Goal: Task Accomplishment & Management: Manage account settings

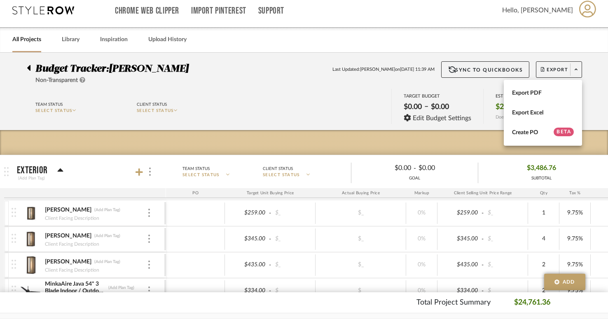
scroll to position [7, 0]
click at [43, 11] on div at bounding box center [304, 159] width 608 height 319
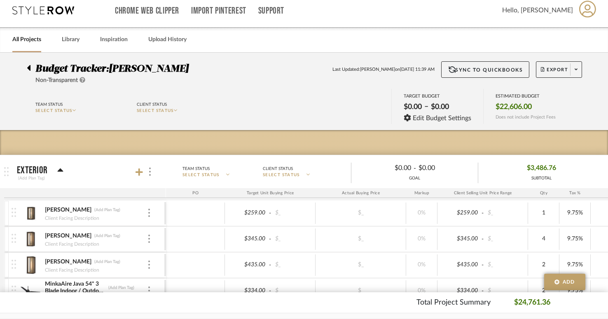
click at [35, 9] on icon at bounding box center [43, 10] width 62 height 8
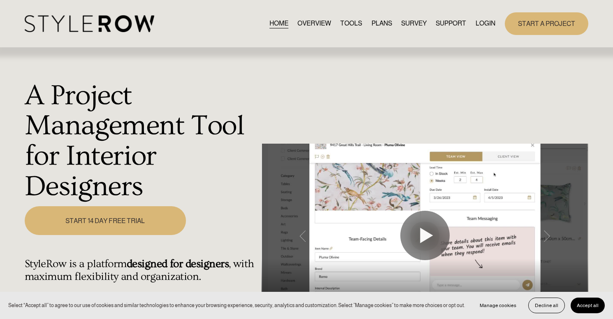
click at [497, 22] on div "START A PROJECT" at bounding box center [542, 23] width 93 height 23
click at [488, 23] on link "LOGIN" at bounding box center [486, 23] width 20 height 11
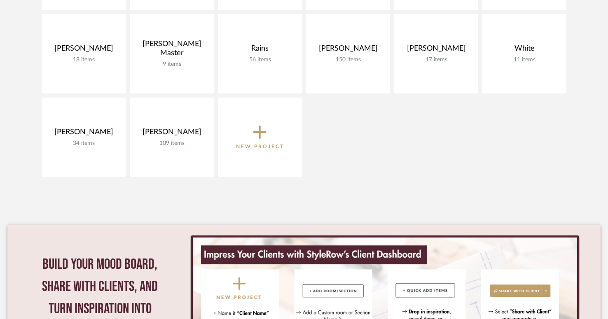
scroll to position [559, 0]
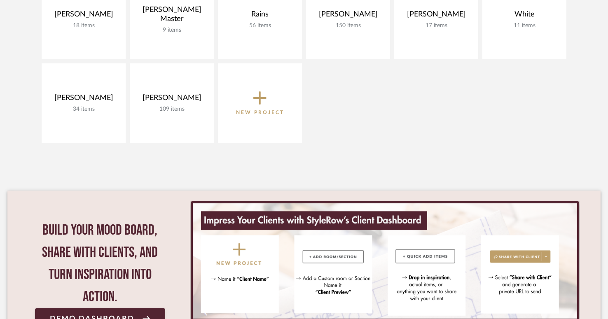
click at [267, 119] on button "New Project" at bounding box center [260, 102] width 84 height 79
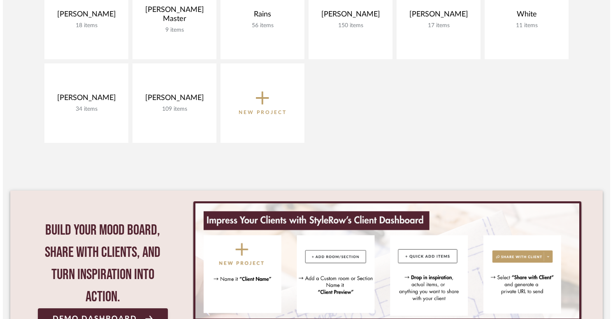
scroll to position [0, 0]
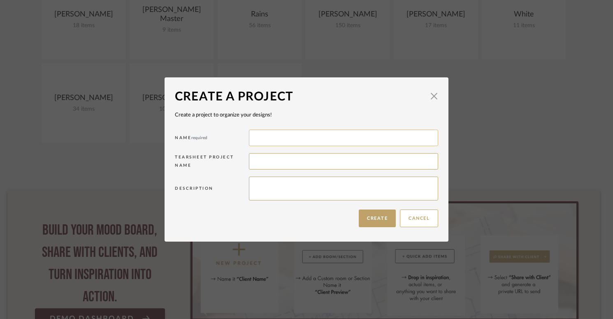
click at [270, 141] on input at bounding box center [343, 138] width 189 height 16
type input "[PERSON_NAME]"
click at [263, 192] on textarea at bounding box center [343, 189] width 189 height 24
click at [375, 225] on button "Create" at bounding box center [377, 219] width 37 height 18
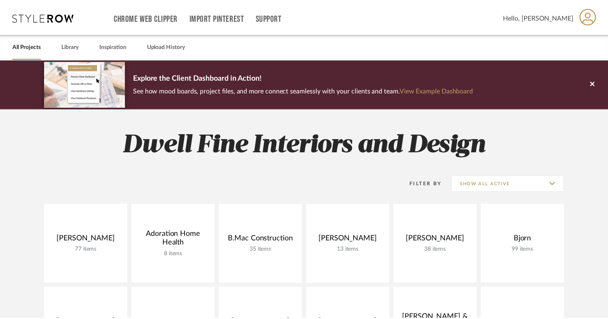
scroll to position [559, 0]
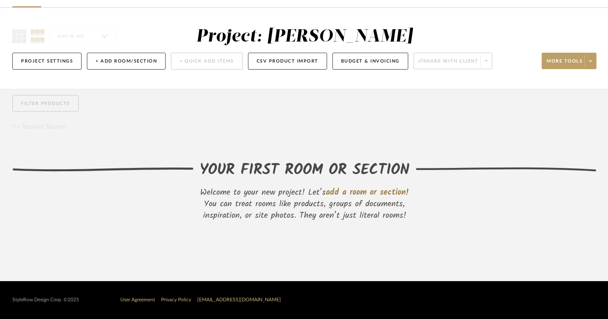
scroll to position [51, 0]
click at [135, 63] on button "+ Add Room/Section" at bounding box center [126, 61] width 79 height 17
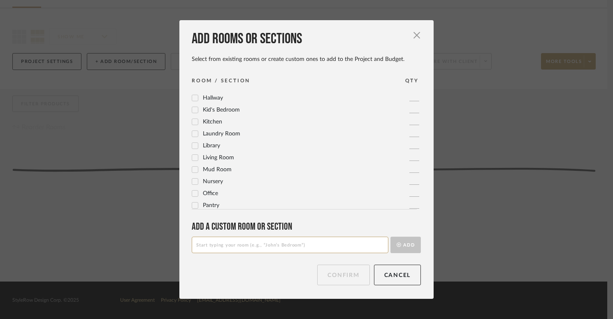
scroll to position [190, 0]
click at [199, 156] on label "Living Room" at bounding box center [213, 155] width 42 height 7
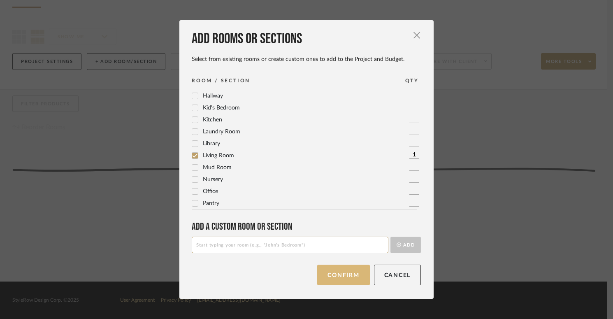
click at [341, 278] on button "Confirm" at bounding box center [343, 275] width 52 height 21
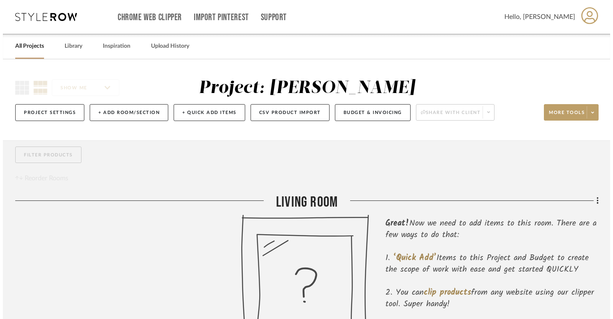
scroll to position [0, 0]
click at [202, 113] on button "+ Quick Add Items" at bounding box center [207, 112] width 72 height 17
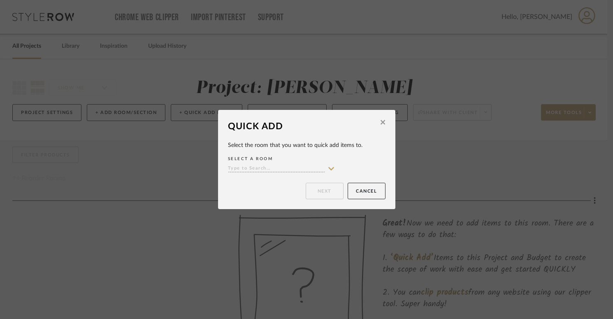
click at [260, 169] on input at bounding box center [276, 169] width 97 height 8
click at [257, 185] on span "Living Room" at bounding box center [253, 185] width 38 height 6
type input "Living Room"
click at [334, 192] on button "Next" at bounding box center [325, 191] width 38 height 16
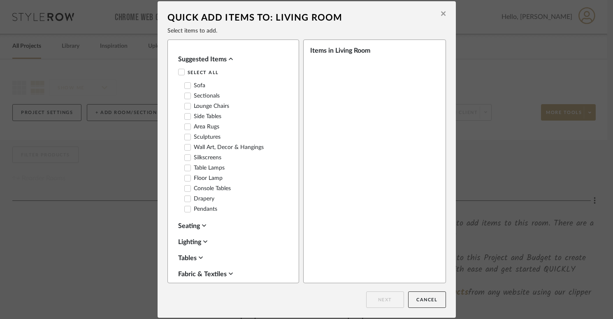
click at [441, 15] on icon at bounding box center [443, 14] width 5 height 5
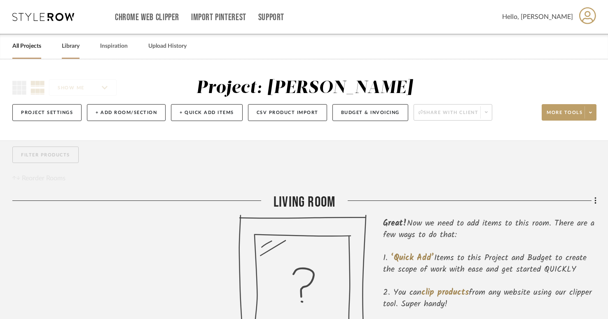
click at [78, 46] on link "Library" at bounding box center [71, 46] width 18 height 11
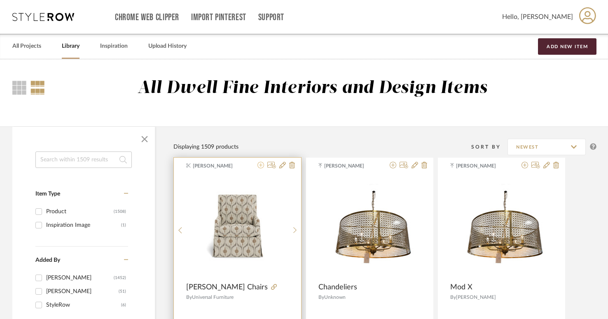
click at [258, 165] on icon at bounding box center [260, 165] width 7 height 7
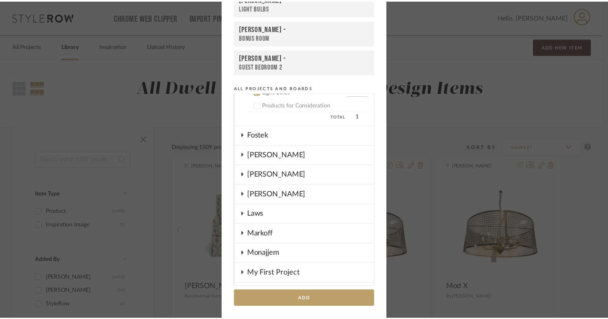
scroll to position [524, 0]
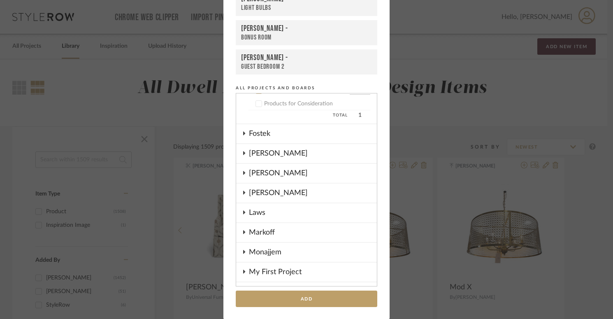
click at [264, 195] on div "[PERSON_NAME]" at bounding box center [313, 193] width 128 height 19
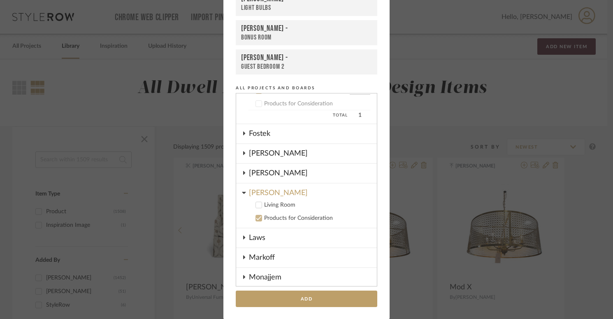
click at [257, 203] on icon at bounding box center [259, 205] width 6 height 6
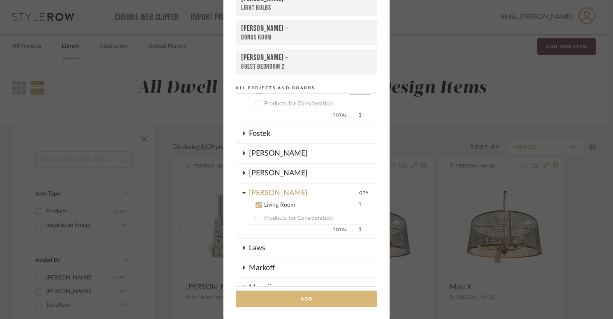
click at [274, 296] on button "Add" at bounding box center [307, 299] width 142 height 17
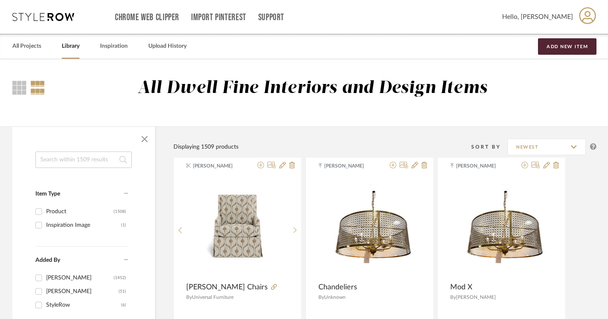
scroll to position [0, 0]
click at [29, 47] on link "All Projects" at bounding box center [26, 46] width 29 height 11
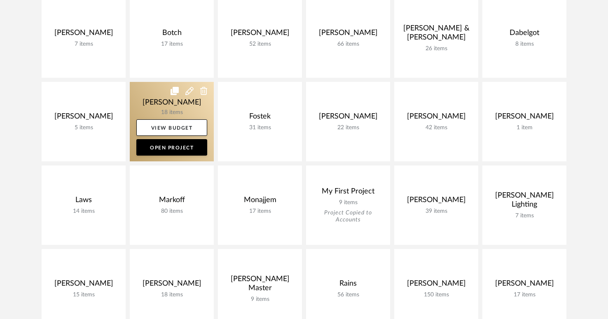
scroll to position [244, 0]
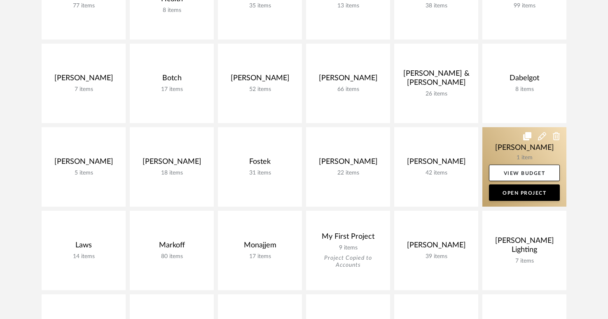
click at [515, 152] on link at bounding box center [524, 166] width 84 height 79
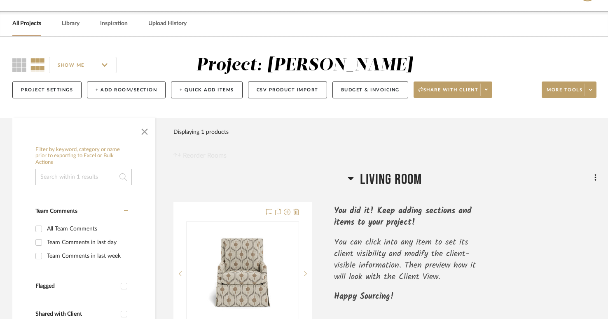
scroll to position [16, 0]
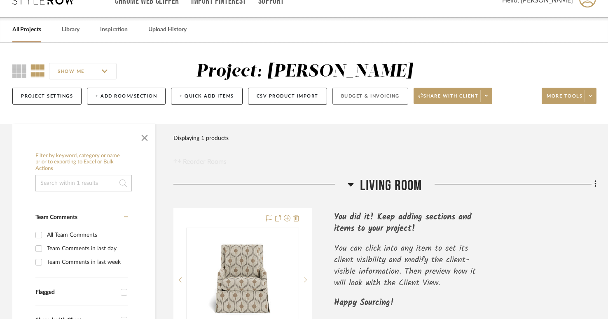
click at [369, 98] on button "Budget & Invoicing" at bounding box center [370, 96] width 76 height 17
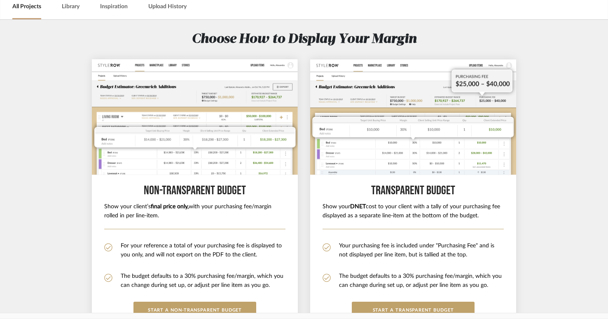
scroll to position [42, 0]
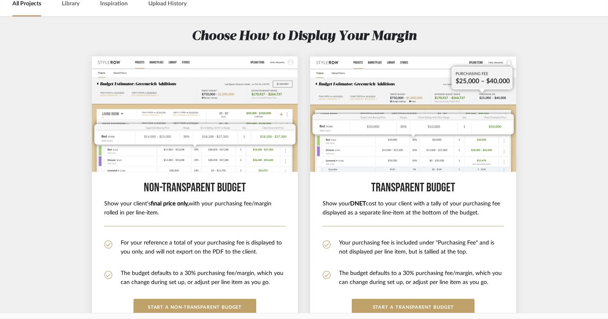
click at [174, 252] on li "For your reference a total of your purchasing fee is displayed to you only, and…" at bounding box center [194, 248] width 181 height 18
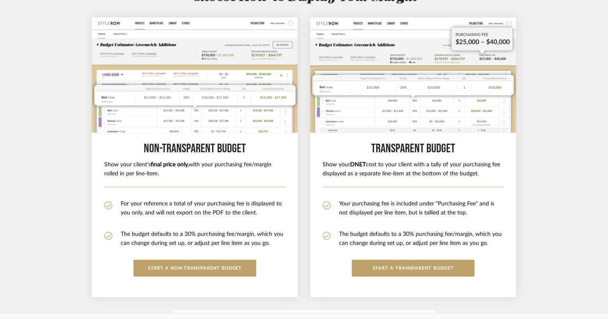
scroll to position [87, 0]
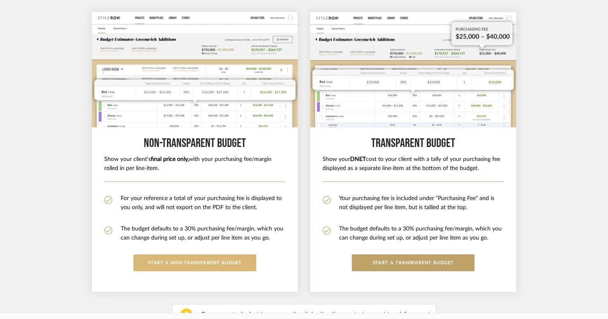
click at [166, 267] on button "START A Non-Transparent BUDGET" at bounding box center [194, 262] width 123 height 17
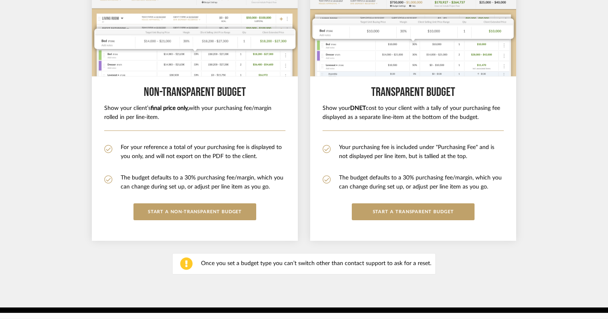
scroll to position [138, 0]
click at [179, 212] on button "START A Non-Transparent BUDGET" at bounding box center [194, 211] width 123 height 17
click at [195, 150] on li "For your reference a total of your purchasing fee is displayed to you only, and…" at bounding box center [194, 152] width 181 height 18
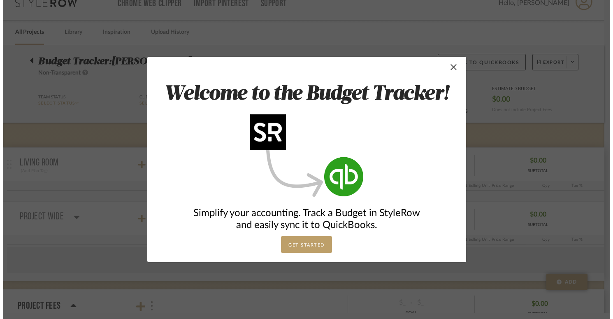
scroll to position [0, 0]
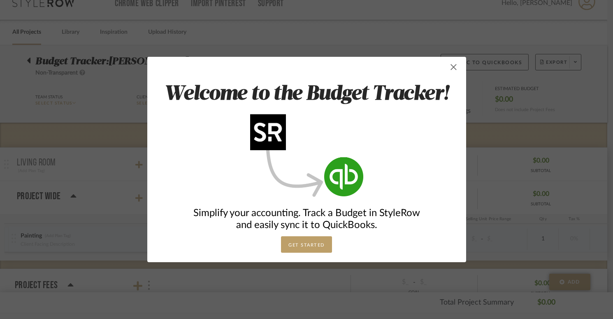
click at [450, 68] on span "button" at bounding box center [454, 67] width 16 height 16
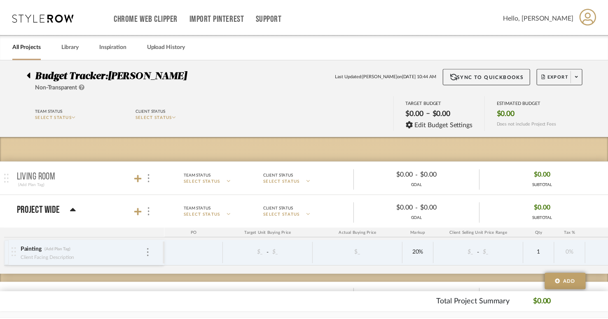
scroll to position [14, 0]
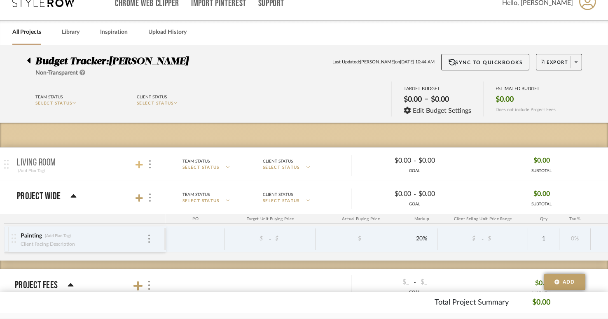
click at [142, 165] on icon at bounding box center [138, 164] width 7 height 7
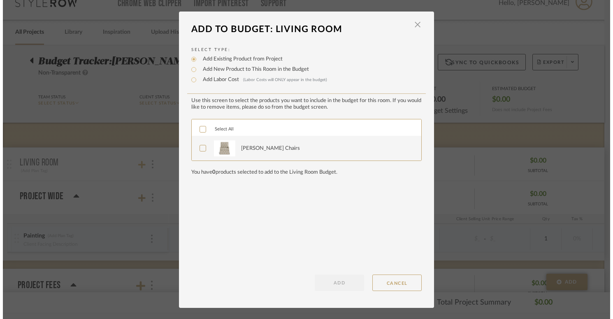
scroll to position [0, 0]
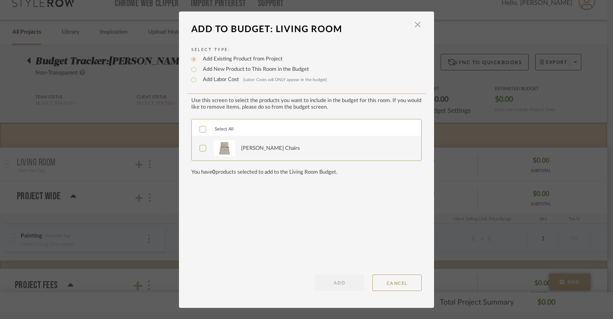
click at [254, 147] on div "[PERSON_NAME] Chairs" at bounding box center [270, 148] width 59 height 8
click at [347, 281] on button "ADD" at bounding box center [339, 283] width 49 height 16
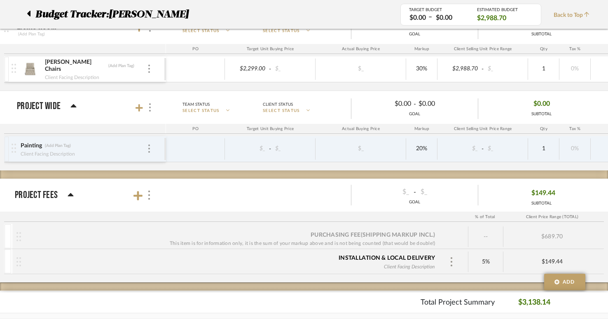
scroll to position [153, 0]
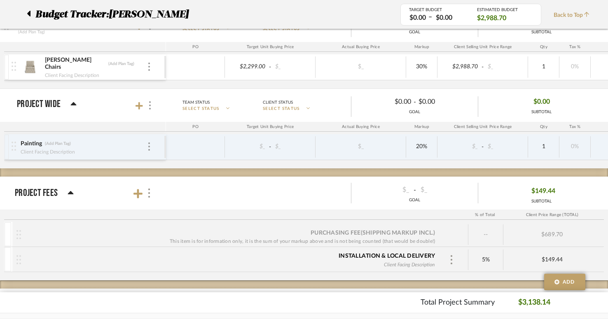
click at [145, 149] on div "Painting (Add Plan Tag) Client Facing Description" at bounding box center [83, 147] width 127 height 26
click at [148, 148] on img at bounding box center [149, 146] width 2 height 8
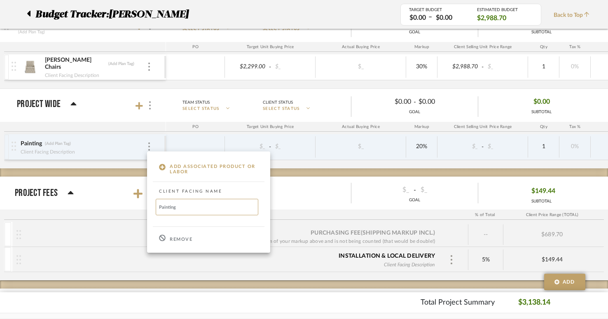
click at [174, 238] on p "Remove" at bounding box center [181, 240] width 23 height 6
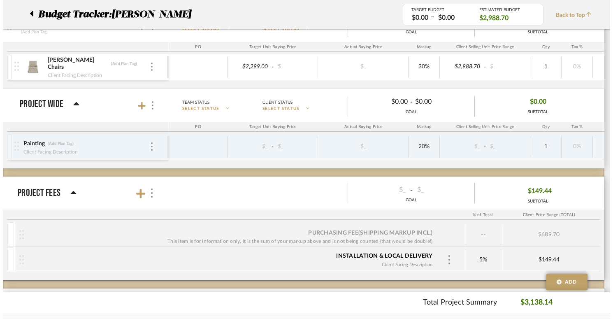
scroll to position [0, 0]
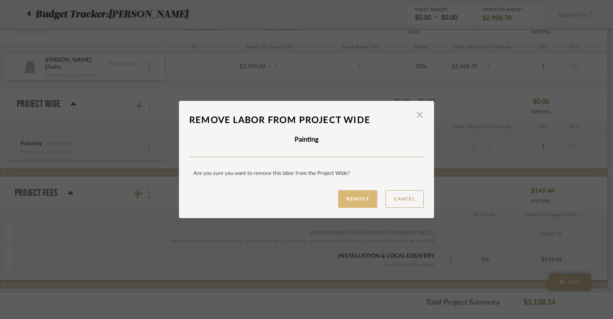
click at [363, 199] on button "Remove" at bounding box center [357, 199] width 39 height 18
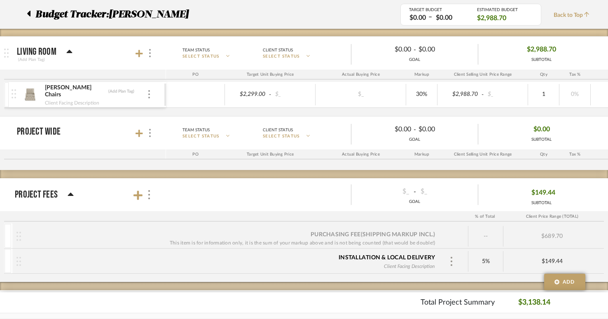
scroll to position [124, 0]
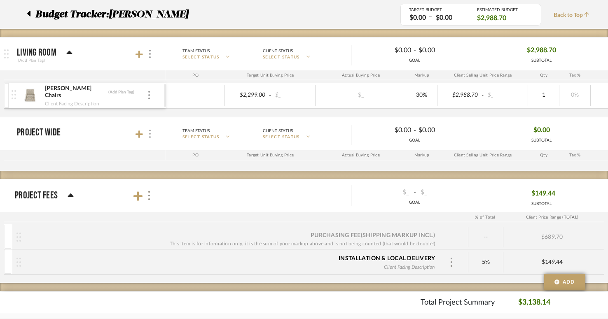
click at [150, 137] on img at bounding box center [150, 134] width 2 height 8
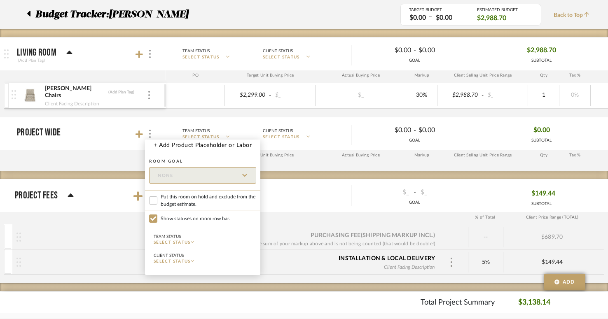
click at [83, 141] on div at bounding box center [304, 159] width 608 height 319
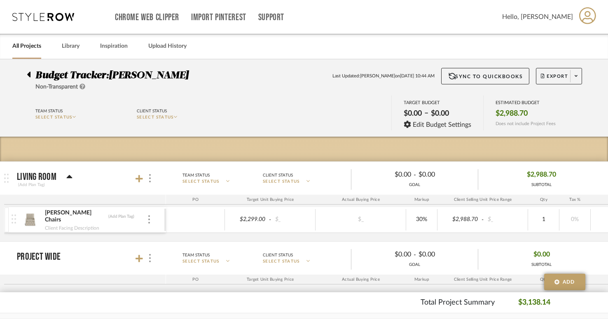
scroll to position [0, 0]
click at [29, 75] on icon at bounding box center [28, 75] width 3 height 6
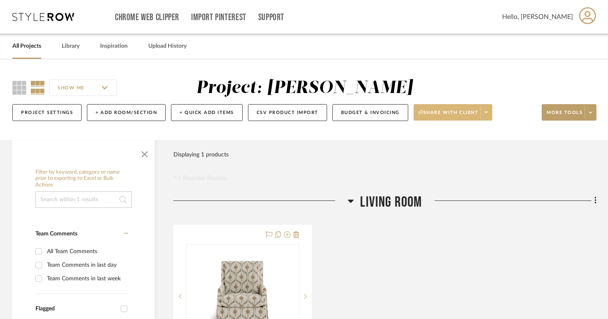
click at [487, 113] on icon at bounding box center [486, 113] width 3 height 2
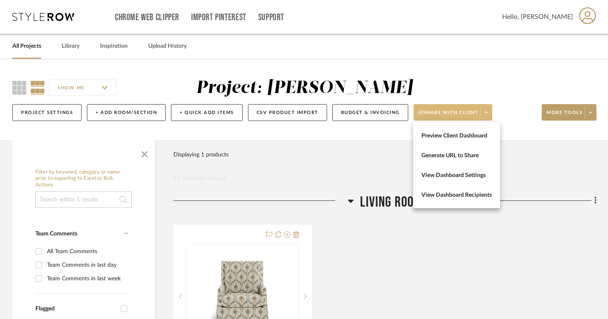
click at [514, 114] on div at bounding box center [304, 159] width 608 height 319
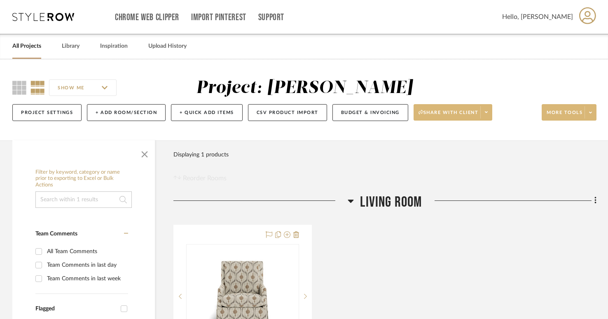
click at [586, 113] on span at bounding box center [590, 112] width 12 height 12
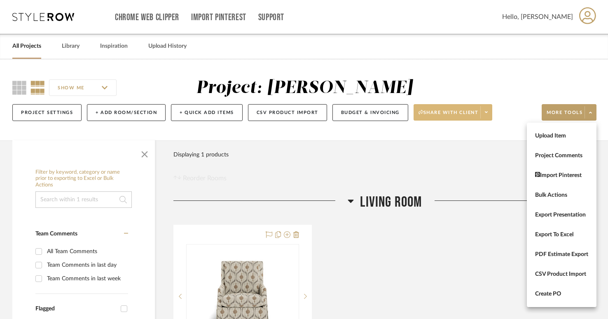
click at [512, 116] on div at bounding box center [304, 159] width 608 height 319
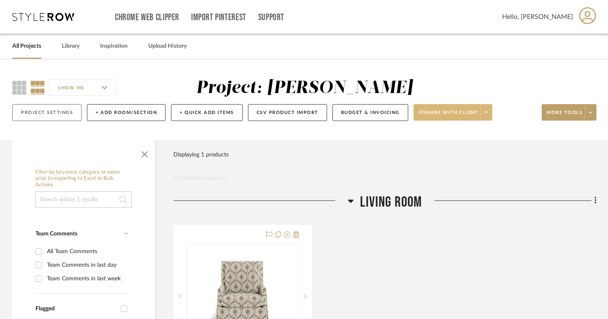
click at [49, 110] on button "Project Settings" at bounding box center [46, 112] width 69 height 17
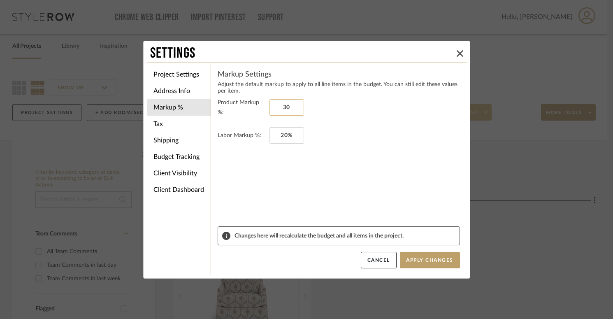
click at [285, 107] on input "30" at bounding box center [287, 107] width 35 height 16
type input "0%"
click at [282, 136] on input "20" at bounding box center [287, 135] width 35 height 16
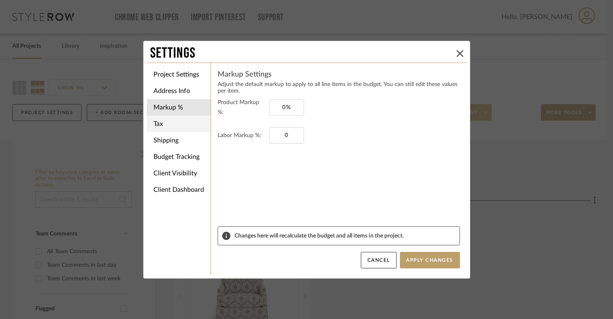
type input "0%"
click at [172, 122] on li "Tax" at bounding box center [179, 124] width 64 height 16
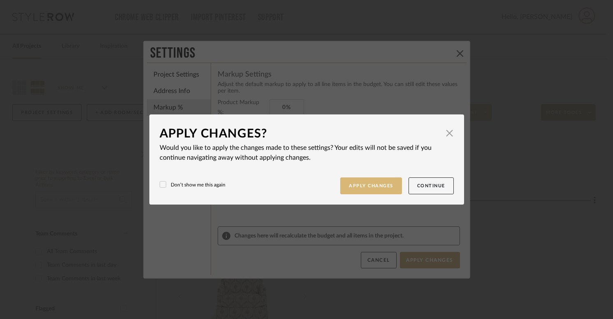
click at [370, 187] on button "Apply Changes" at bounding box center [371, 185] width 62 height 17
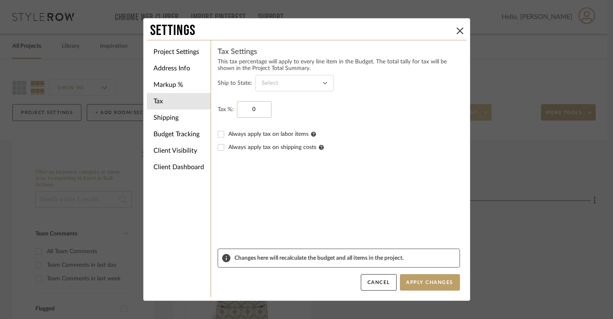
click at [247, 110] on input "0" at bounding box center [254, 109] width 35 height 16
type input "9.75%"
click at [274, 88] on input at bounding box center [295, 83] width 78 height 16
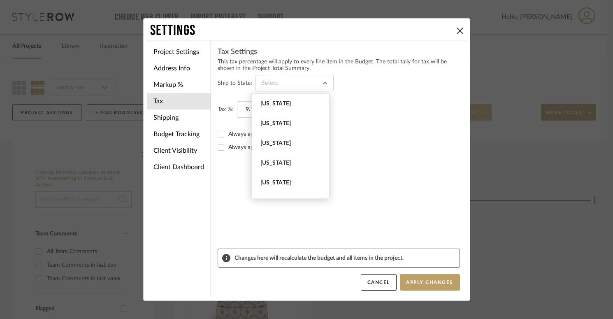
click at [224, 90] on fieldset "Ship to State:" at bounding box center [339, 83] width 242 height 16
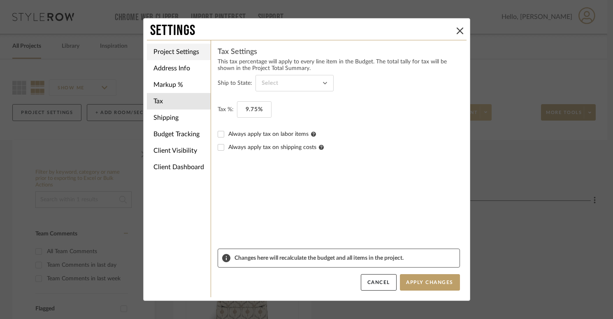
click at [170, 54] on li "Project Settings" at bounding box center [179, 52] width 64 height 16
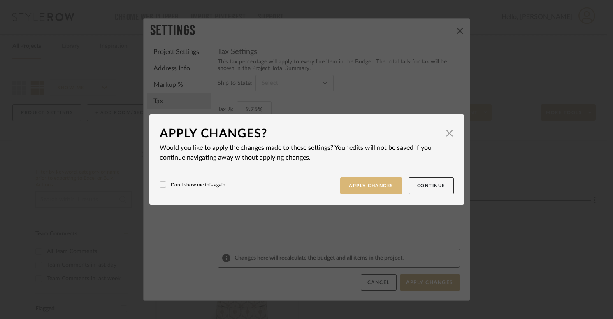
click at [384, 189] on button "Apply Changes" at bounding box center [371, 185] width 62 height 17
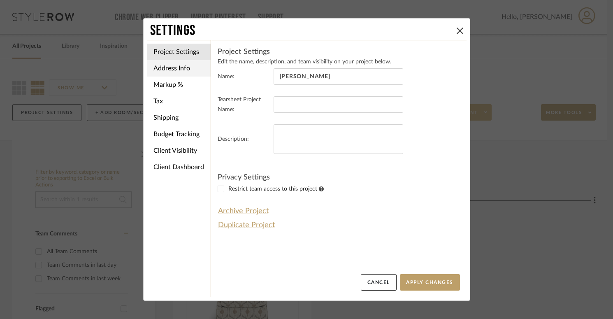
click at [167, 67] on li "Address Info" at bounding box center [179, 68] width 64 height 16
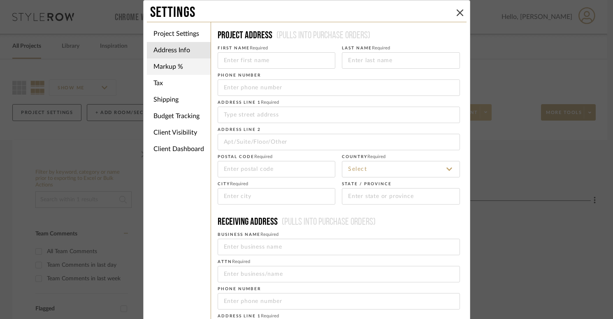
click at [163, 71] on li "Markup %" at bounding box center [179, 66] width 64 height 16
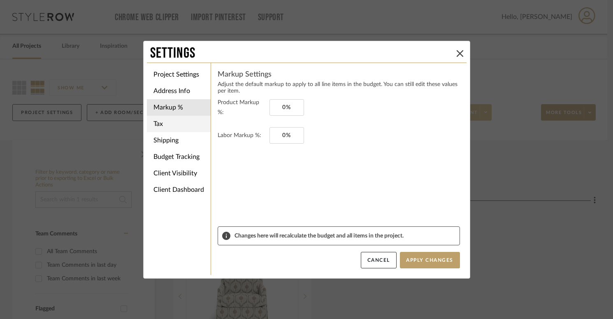
click at [168, 124] on li "Tax" at bounding box center [179, 124] width 64 height 16
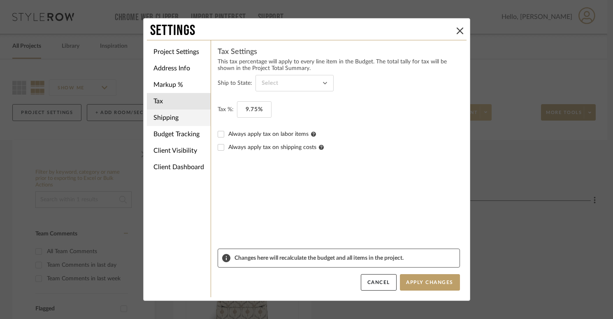
click at [168, 120] on li "Shipping" at bounding box center [179, 118] width 64 height 16
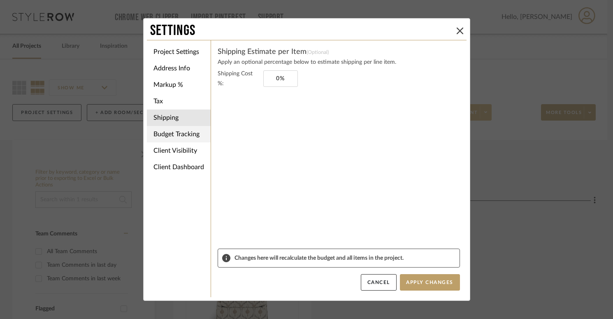
click at [168, 134] on li "Budget Tracking" at bounding box center [179, 134] width 64 height 16
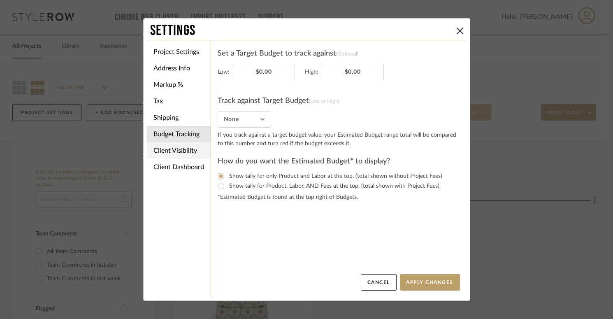
click at [168, 149] on li "Client Visibility" at bounding box center [179, 150] width 64 height 16
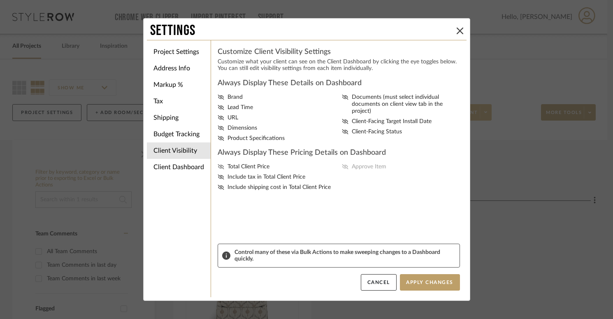
click at [220, 168] on icon at bounding box center [221, 166] width 7 height 5
click at [0, 0] on input "Total Client Price" at bounding box center [0, 0] width 0 height 0
click at [218, 179] on icon at bounding box center [221, 177] width 7 height 5
click at [0, 0] on input "Include tax in Total Client Price" at bounding box center [0, 0] width 0 height 0
click at [342, 129] on icon at bounding box center [345, 131] width 7 height 5
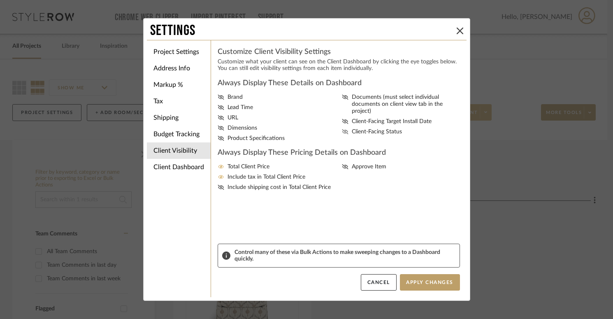
click at [0, 0] on input "Client-Facing Status" at bounding box center [0, 0] width 0 height 0
click at [219, 130] on icon at bounding box center [221, 128] width 7 height 5
click at [0, 0] on input "Dimensions" at bounding box center [0, 0] width 0 height 0
click at [218, 107] on icon at bounding box center [221, 107] width 7 height 5
click at [0, 0] on input "Lead Time" at bounding box center [0, 0] width 0 height 0
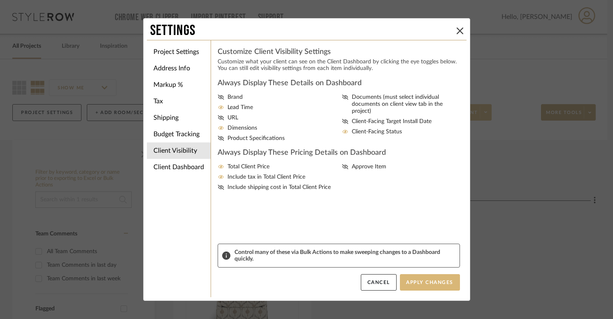
click at [415, 285] on button "Apply Changes" at bounding box center [430, 282] width 60 height 16
click at [417, 281] on button "Apply Changes" at bounding box center [430, 282] width 60 height 16
click at [520, 207] on div "Settings Project Settings Address Info Markup % Tax Shipping Budget Tracking Cl…" at bounding box center [306, 159] width 613 height 319
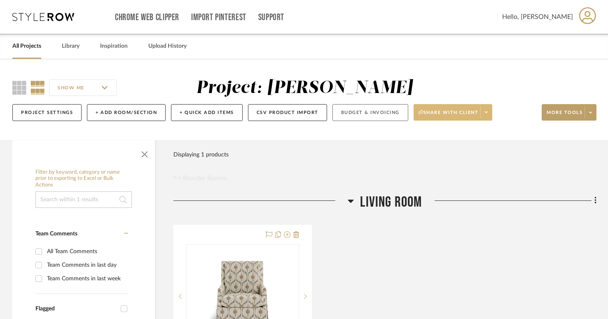
click at [374, 118] on button "Budget & Invoicing" at bounding box center [370, 112] width 76 height 17
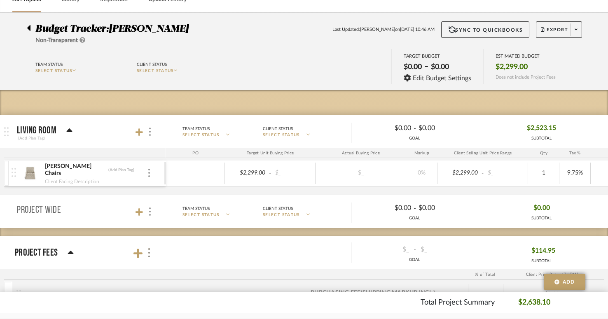
scroll to position [47, 0]
click at [543, 174] on input "1" at bounding box center [543, 173] width 26 height 12
type input "2"
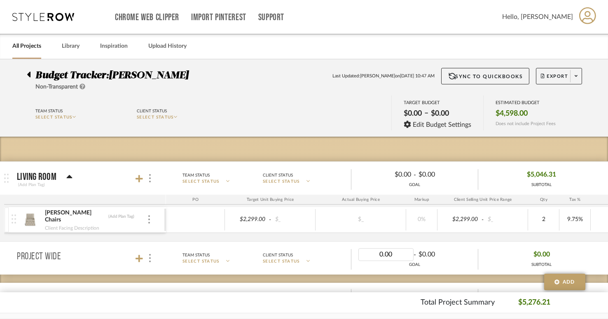
scroll to position [0, 0]
click at [547, 83] on span "Export" at bounding box center [554, 79] width 27 height 12
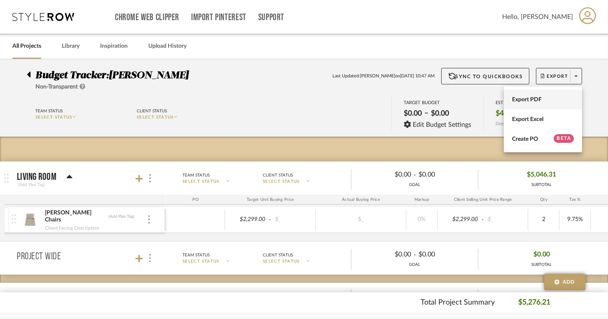
click at [531, 100] on span "Export PDF" at bounding box center [543, 99] width 62 height 7
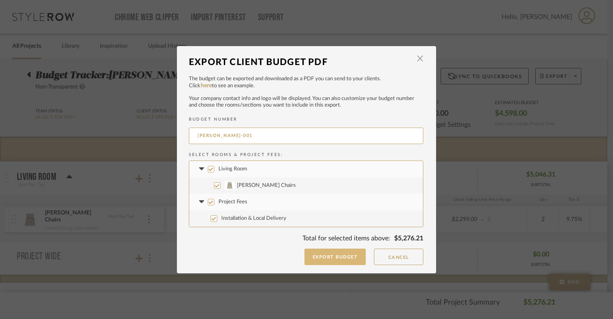
click at [330, 261] on button "Export Budget" at bounding box center [336, 257] width 62 height 16
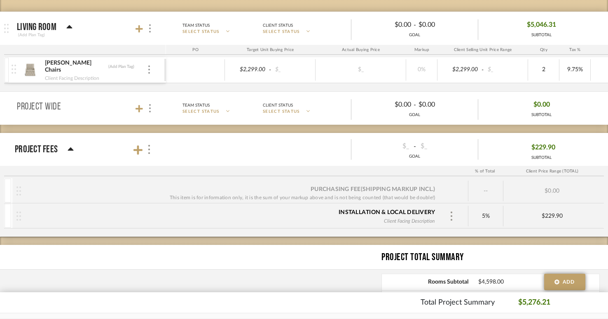
scroll to position [182, 0]
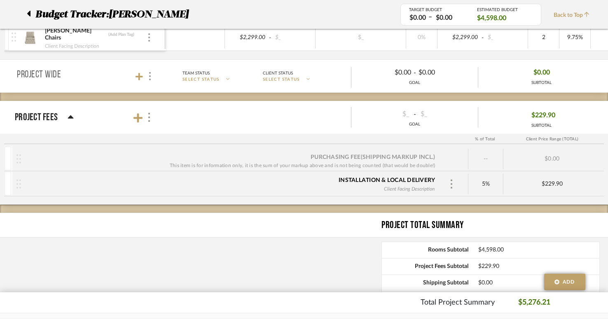
click at [542, 114] on span "$229.90" at bounding box center [543, 115] width 24 height 13
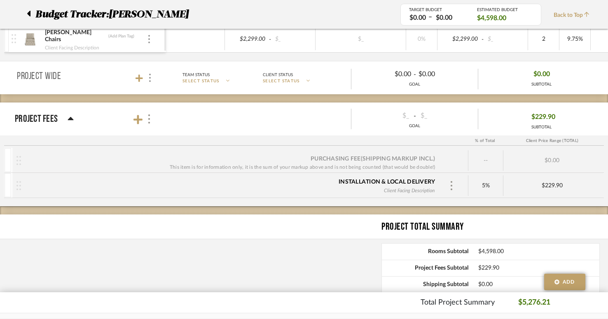
scroll to position [180, 0]
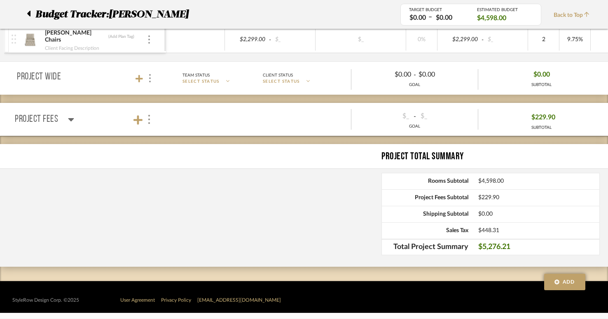
click at [545, 119] on span "$229.90" at bounding box center [543, 117] width 24 height 13
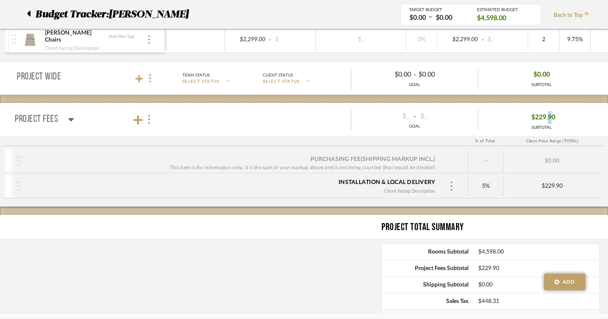
click at [545, 119] on span "$229.90" at bounding box center [543, 117] width 24 height 13
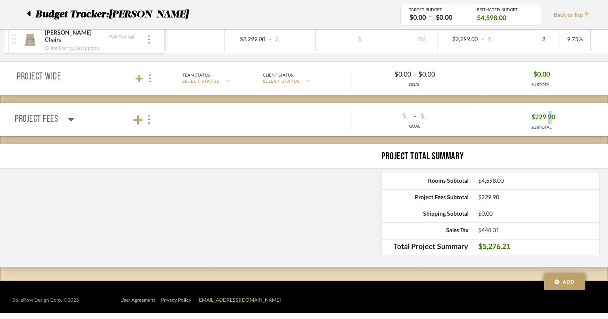
click at [545, 119] on span "$229.90" at bounding box center [543, 117] width 24 height 13
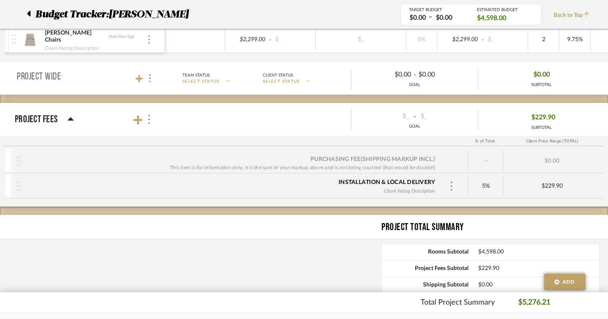
click at [548, 184] on div "$229.90" at bounding box center [551, 186] width 97 height 7
click at [551, 185] on div "$229.90" at bounding box center [551, 186] width 97 height 7
click at [454, 186] on div at bounding box center [451, 186] width 12 height 12
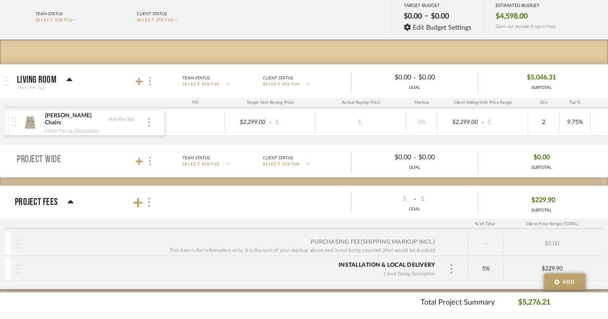
scroll to position [96, 0]
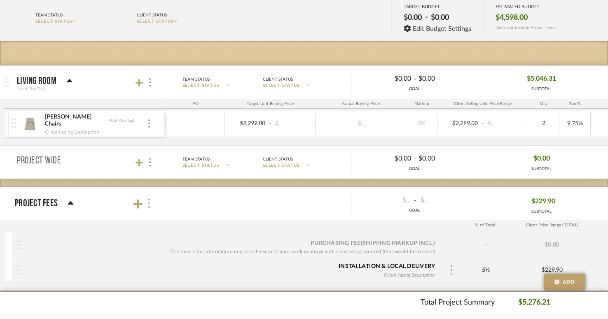
click at [151, 205] on div at bounding box center [148, 203] width 9 height 11
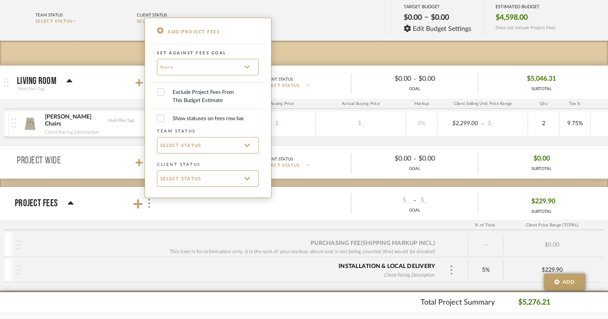
click at [88, 212] on div at bounding box center [304, 159] width 608 height 319
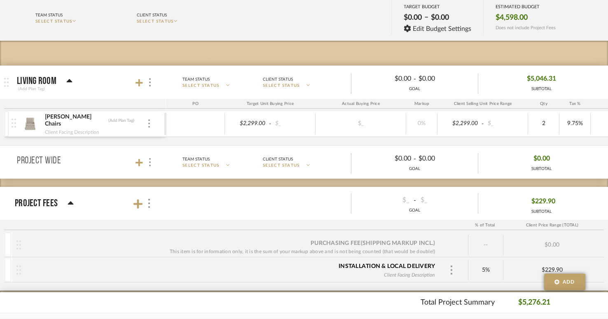
click at [549, 204] on span "$229.90" at bounding box center [543, 201] width 24 height 13
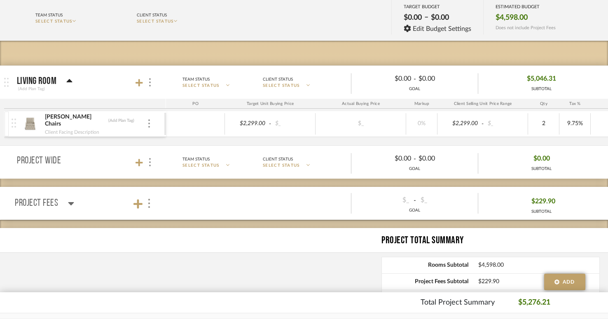
click at [56, 205] on p "Project Fees" at bounding box center [36, 203] width 43 height 15
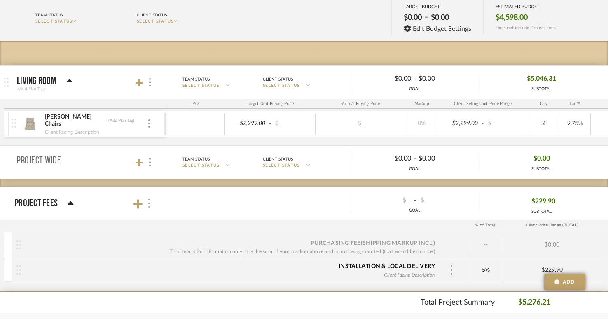
click at [149, 203] on img at bounding box center [149, 203] width 4 height 9
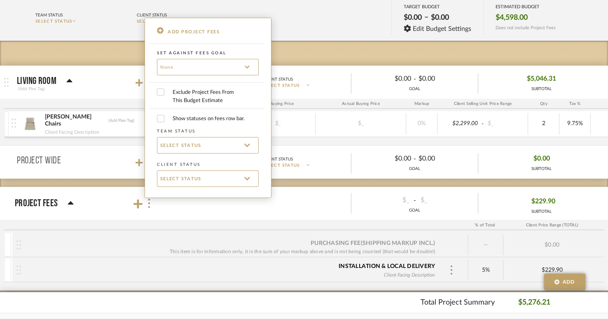
click at [138, 204] on div at bounding box center [304, 159] width 608 height 319
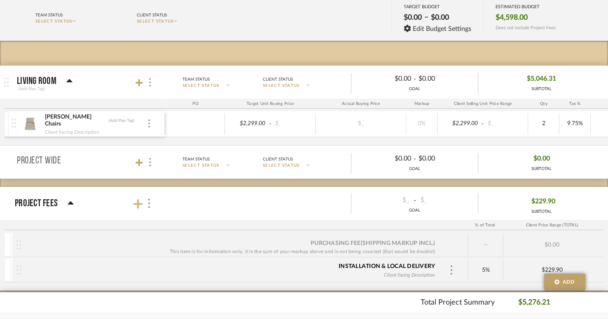
click at [137, 205] on icon at bounding box center [137, 203] width 9 height 9
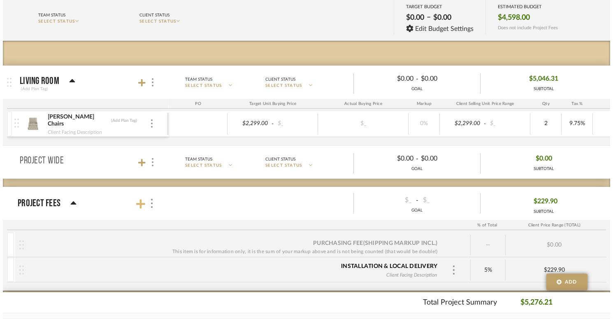
scroll to position [0, 0]
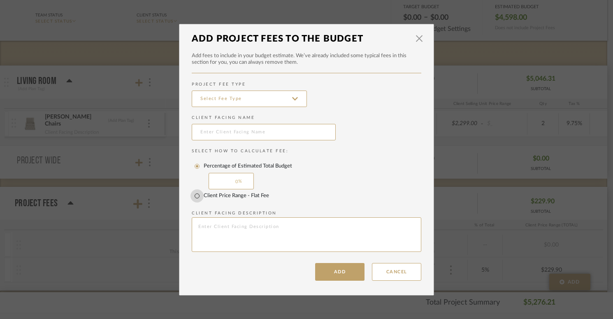
click at [198, 195] on input "Client Price Range - Flat Fee" at bounding box center [197, 195] width 13 height 13
radio input "true"
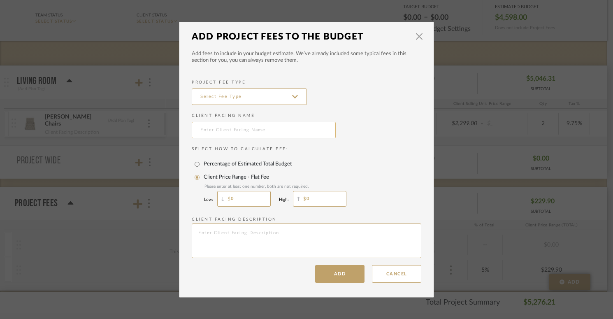
click at [234, 137] on input "text" at bounding box center [264, 130] width 144 height 16
click at [211, 133] on input "delivery" at bounding box center [264, 130] width 144 height 16
click at [199, 132] on input "delivery" at bounding box center [264, 130] width 144 height 16
click at [200, 130] on input "delivery" at bounding box center [264, 130] width 144 height 16
type input "Delivery"
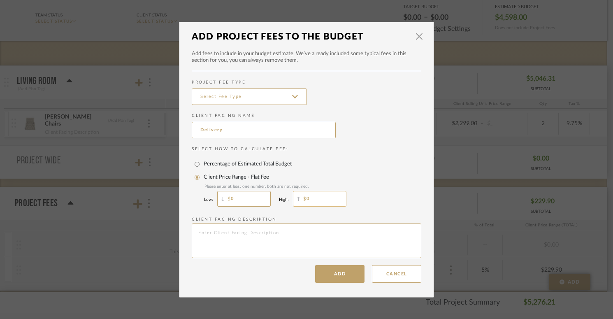
click at [319, 199] on input "0" at bounding box center [320, 199] width 54 height 16
click at [310, 202] on input "0" at bounding box center [320, 199] width 54 height 16
type input "125"
click at [244, 196] on input "0" at bounding box center [244, 199] width 54 height 16
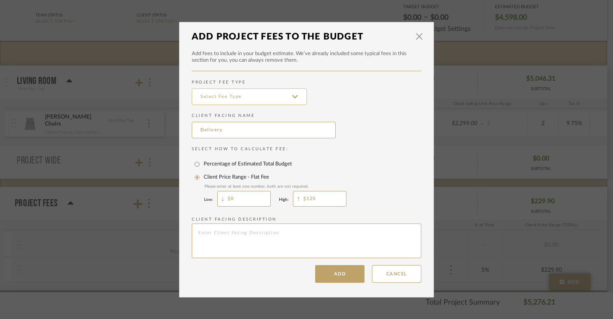
click at [240, 96] on input at bounding box center [249, 97] width 115 height 16
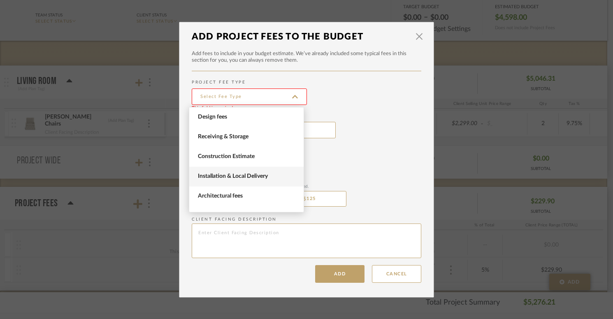
scroll to position [9, 0]
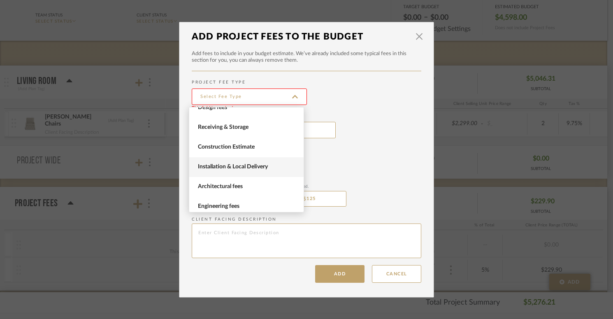
click at [235, 170] on span "Installation & Local Delivery" at bounding box center [246, 167] width 114 height 20
type input "Installation & Local Delivery"
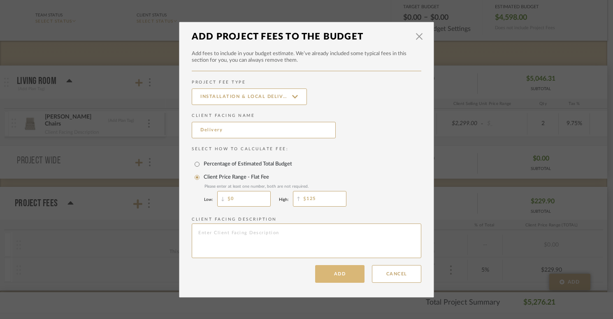
click at [342, 276] on button "Add" at bounding box center [339, 274] width 49 height 18
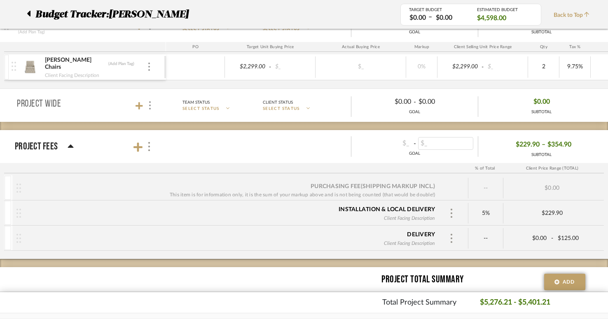
scroll to position [154, 0]
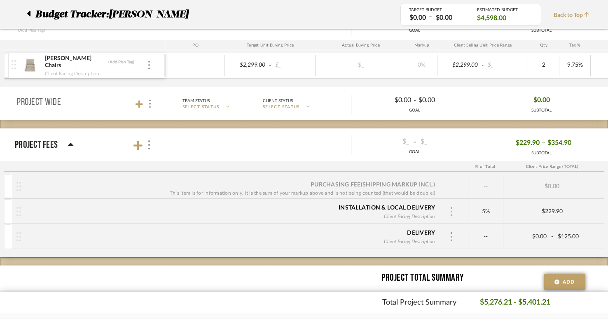
click at [452, 211] on img at bounding box center [451, 211] width 4 height 9
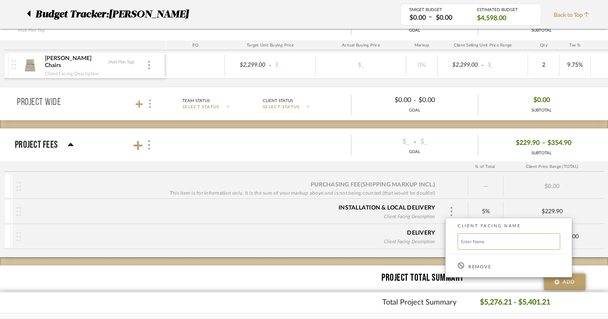
click at [461, 266] on icon at bounding box center [460, 265] width 7 height 7
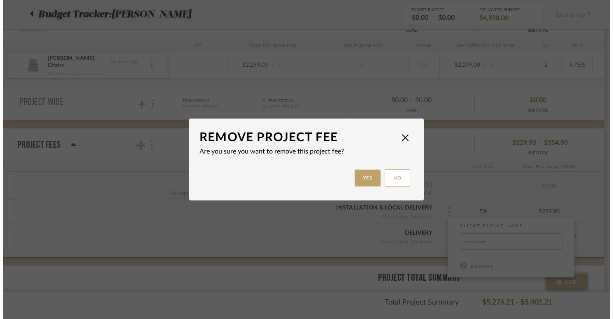
scroll to position [0, 0]
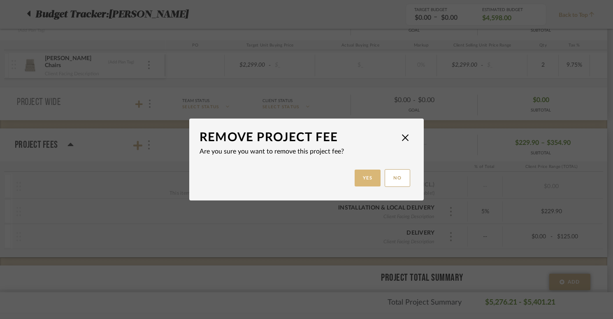
click at [371, 180] on button "Yes" at bounding box center [368, 178] width 26 height 17
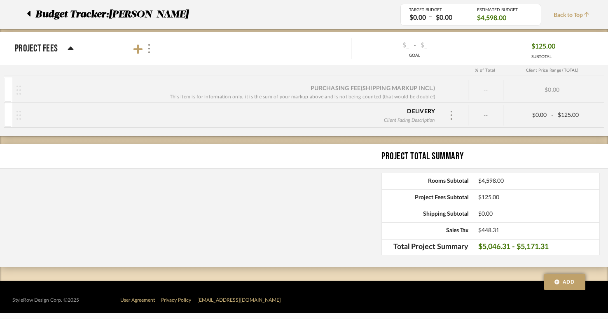
scroll to position [251, 0]
click at [452, 115] on img at bounding box center [451, 115] width 4 height 9
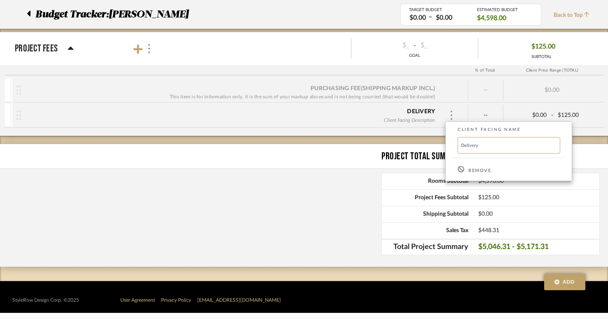
click at [522, 114] on div at bounding box center [304, 159] width 608 height 319
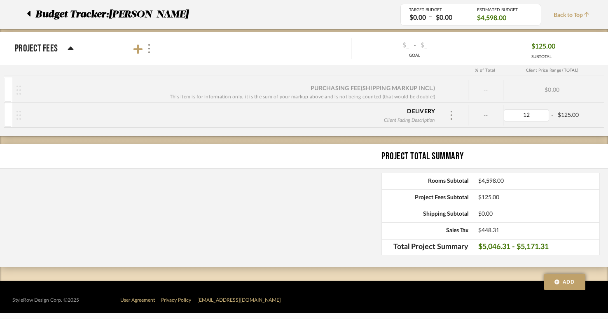
type input "125"
click at [523, 93] on div "$0.00" at bounding box center [551, 90] width 97 height 21
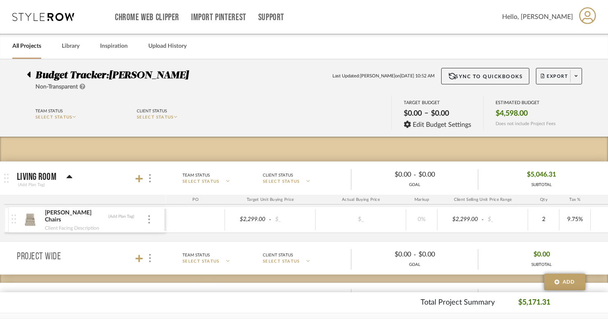
scroll to position [0, 0]
click at [551, 75] on span "Export" at bounding box center [554, 79] width 27 height 12
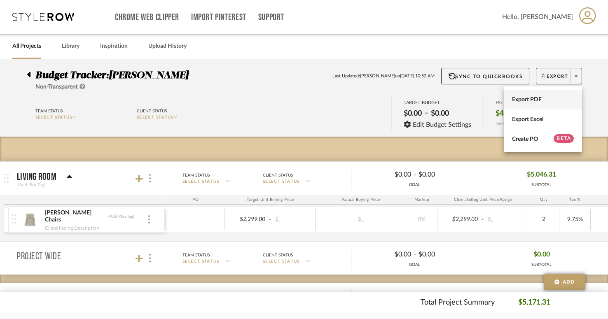
click at [536, 100] on span "Export PDF" at bounding box center [543, 99] width 62 height 7
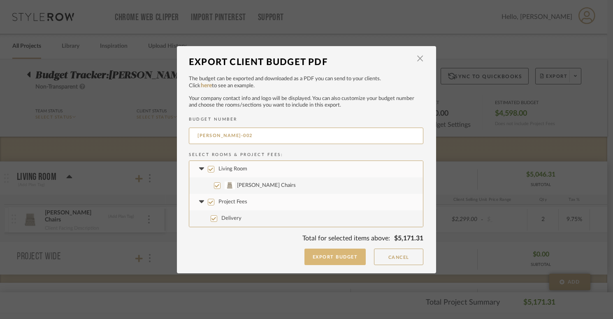
click at [336, 259] on button "Export Budget" at bounding box center [336, 257] width 62 height 16
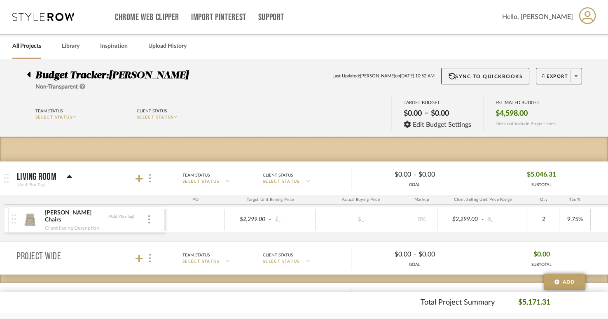
click at [26, 49] on link "All Projects" at bounding box center [26, 46] width 29 height 11
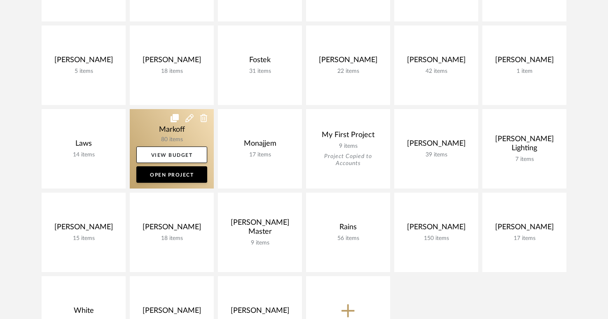
scroll to position [333, 0]
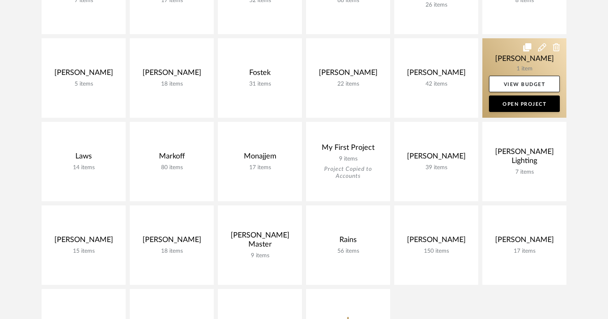
click at [520, 68] on link at bounding box center [524, 77] width 84 height 79
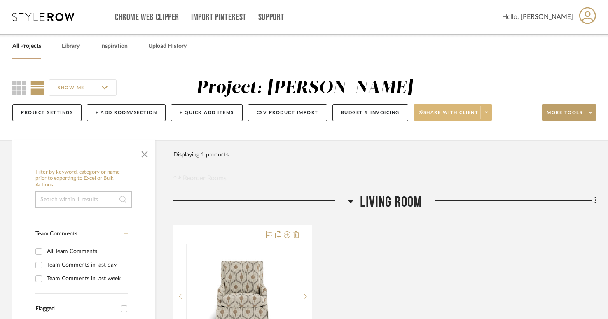
click at [445, 117] on span "Share with client" at bounding box center [448, 116] width 60 height 12
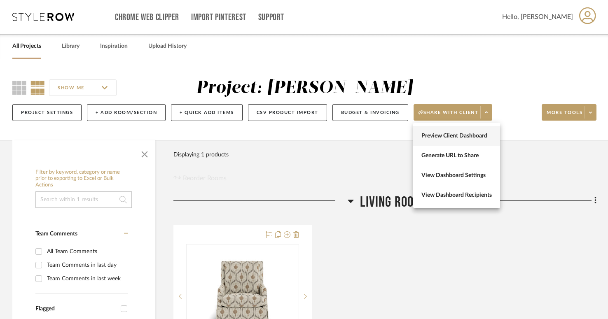
click at [441, 135] on span "Preview Client Dashboard" at bounding box center [456, 136] width 70 height 7
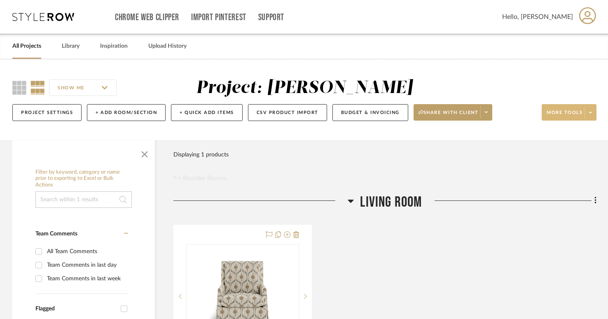
click at [590, 112] on icon at bounding box center [590, 112] width 3 height 5
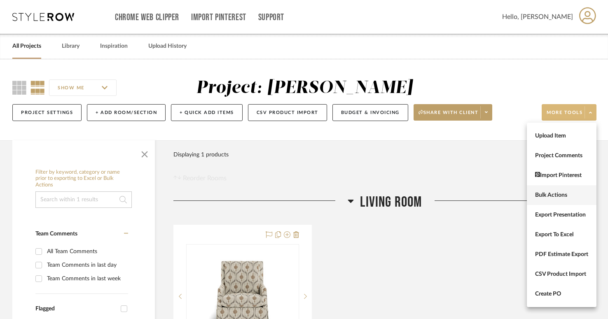
click at [553, 195] on span "Bulk Actions" at bounding box center [561, 195] width 53 height 7
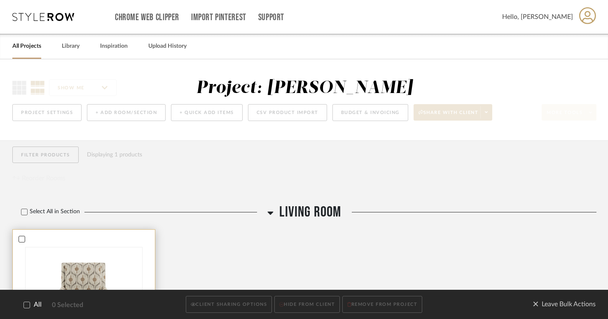
click at [22, 240] on icon at bounding box center [21, 239] width 5 height 4
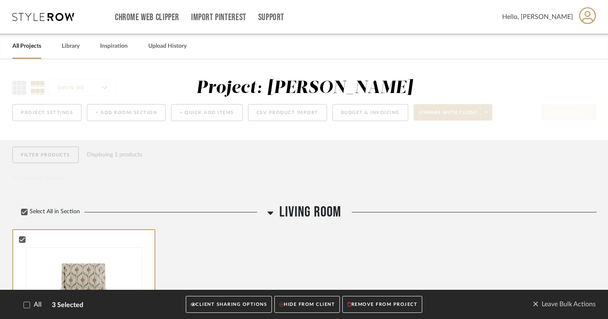
click at [228, 306] on button "CLIENT SHARING OPTIONS" at bounding box center [229, 304] width 86 height 17
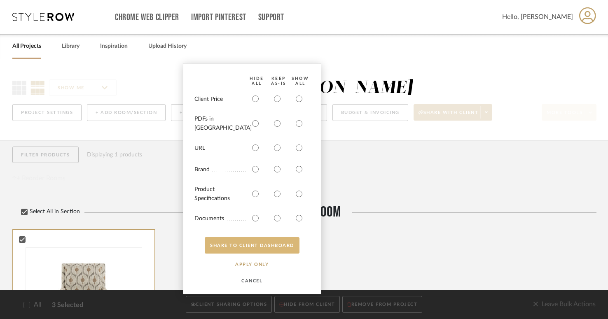
click at [245, 248] on button "SHARE TO CLIENT Dashboard" at bounding box center [252, 245] width 95 height 16
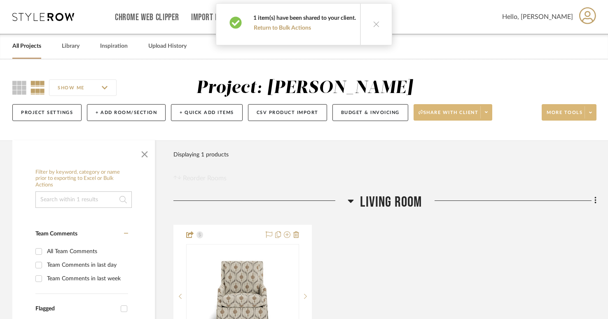
click at [458, 116] on span "Share with client" at bounding box center [448, 116] width 60 height 12
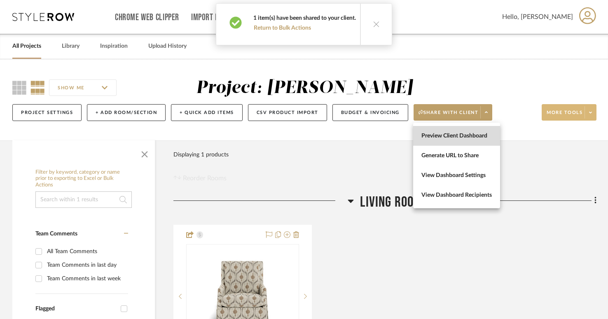
click at [451, 135] on span "Preview Client Dashboard" at bounding box center [456, 136] width 70 height 7
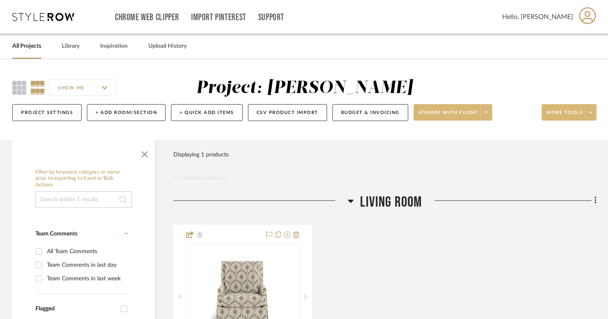
click at [449, 112] on span "Share with client" at bounding box center [448, 116] width 60 height 12
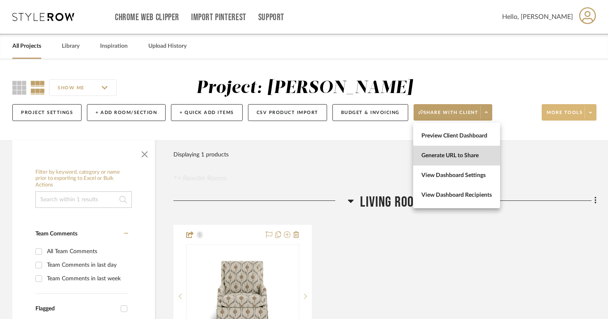
click at [449, 155] on span "Generate URL to Share" at bounding box center [456, 155] width 70 height 7
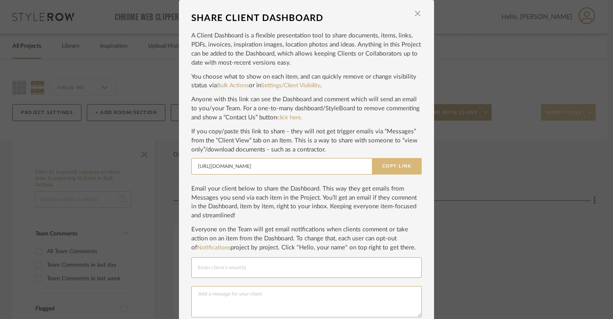
click at [387, 163] on button "Copy Link" at bounding box center [397, 166] width 50 height 16
